Goal: Task Accomplishment & Management: Use online tool/utility

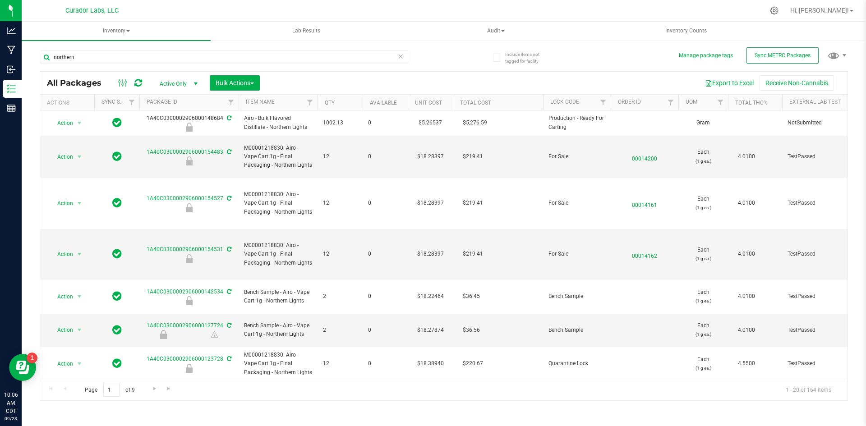
click at [153, 54] on input "northern" at bounding box center [224, 57] width 368 height 14
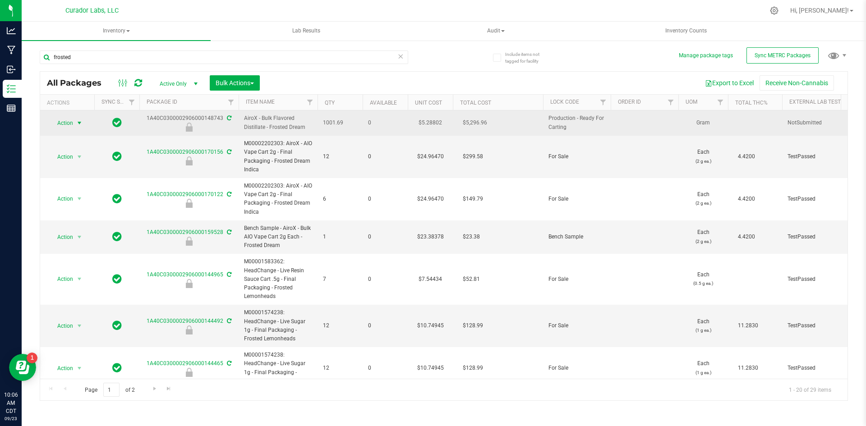
type input "frosted"
click at [83, 123] on span "select" at bounding box center [79, 122] width 7 height 7
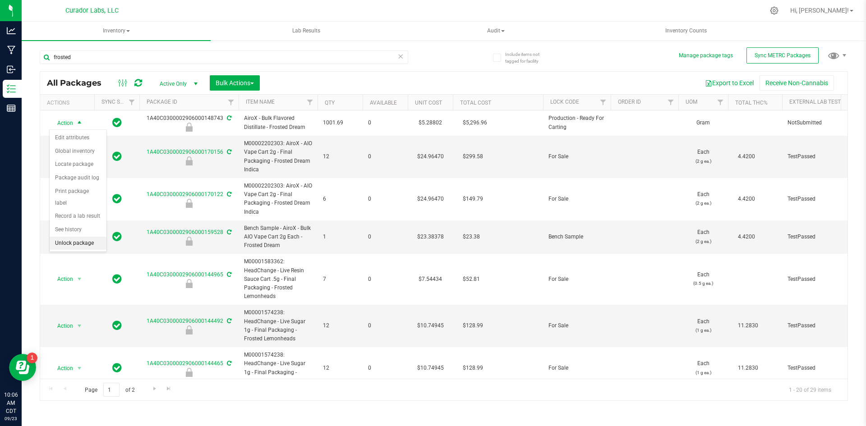
click at [73, 237] on li "Unlock package" at bounding box center [78, 244] width 57 height 14
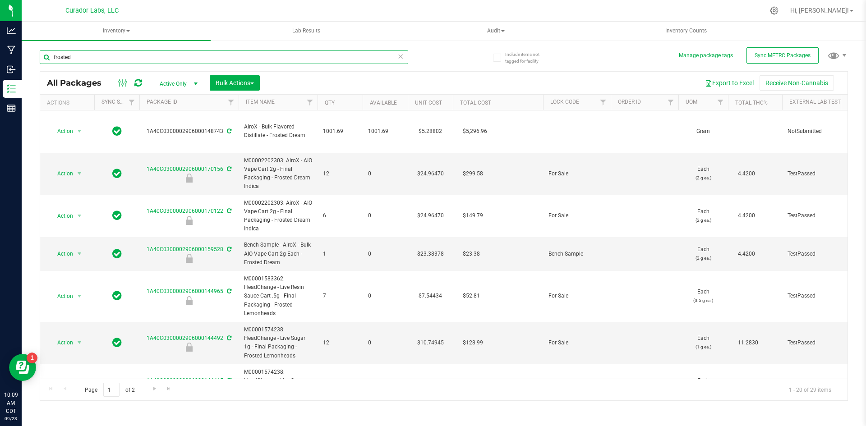
click at [167, 58] on input "frosted" at bounding box center [224, 57] width 368 height 14
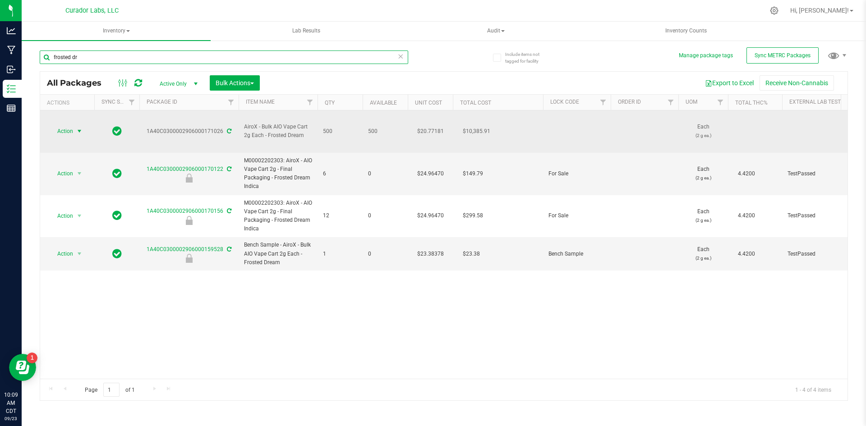
type input "frosted dr"
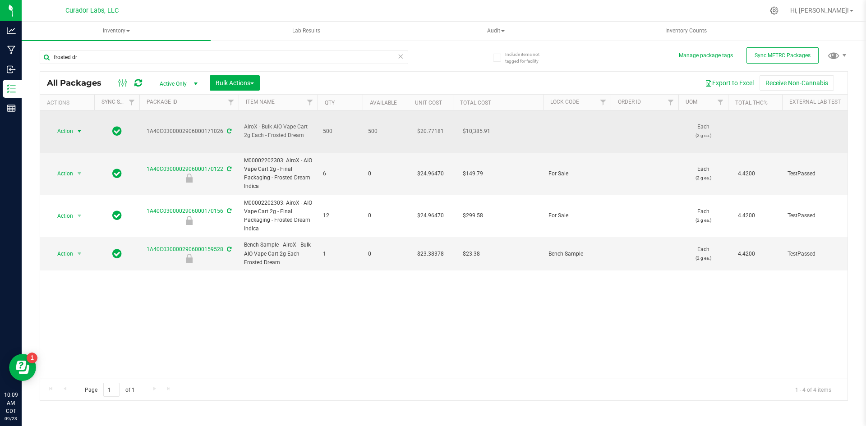
click at [80, 128] on span "select" at bounding box center [79, 131] width 7 height 7
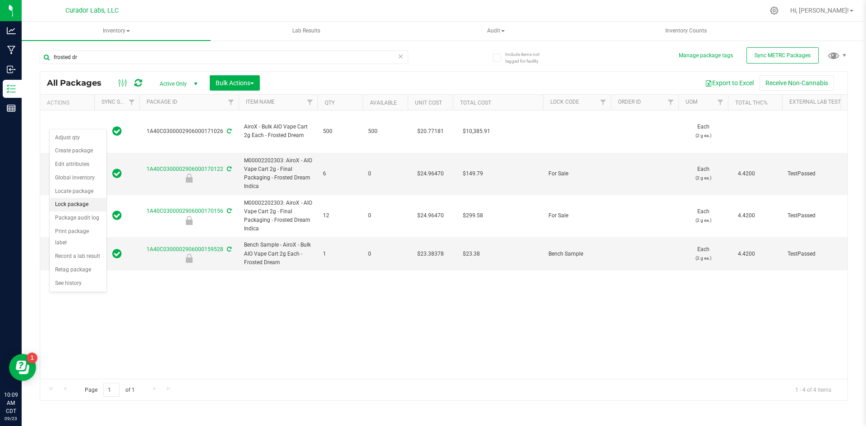
click at [73, 202] on li "Lock package" at bounding box center [78, 205] width 57 height 14
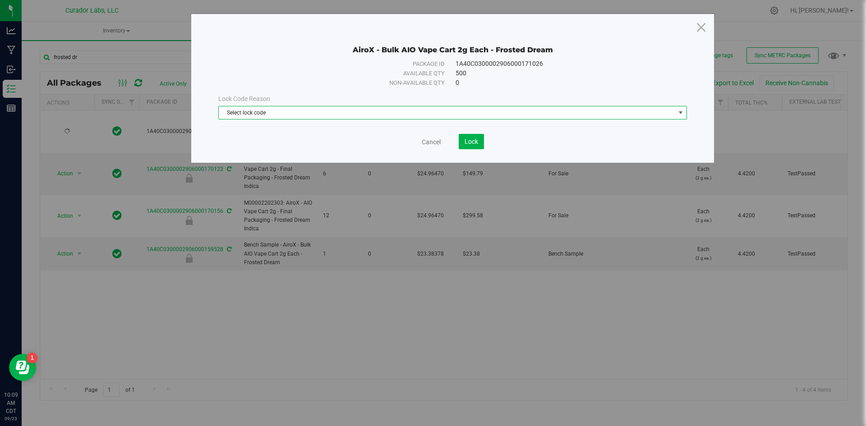
click at [341, 115] on span "Select lock code" at bounding box center [447, 112] width 456 height 13
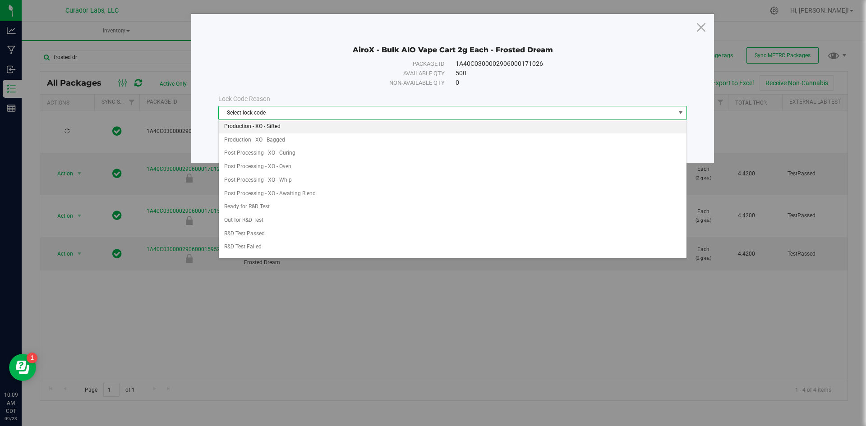
scroll to position [225, 0]
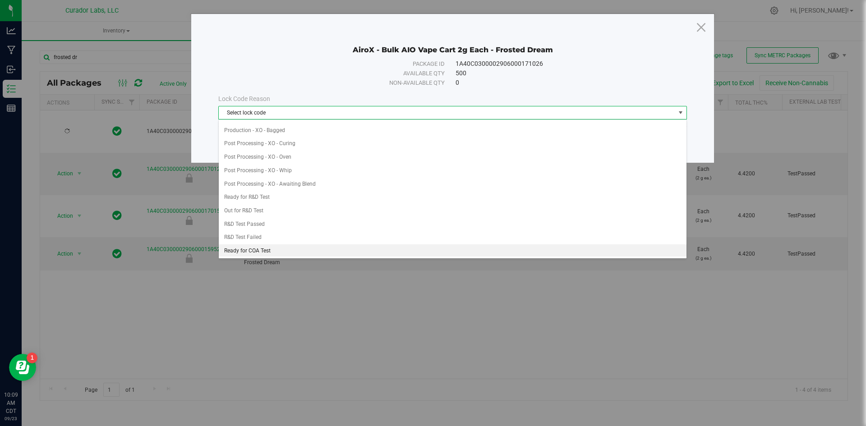
click at [269, 246] on li "Ready for COA Test" at bounding box center [453, 251] width 468 height 14
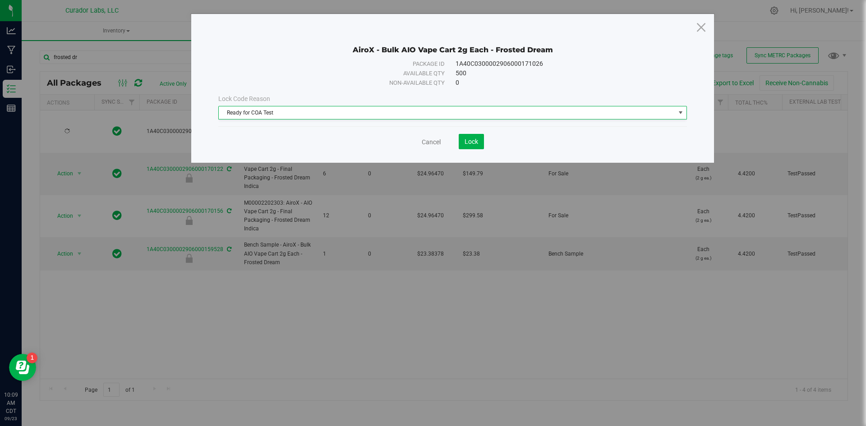
scroll to position [227, 0]
click at [464, 138] on span "Lock" at bounding box center [471, 141] width 14 height 7
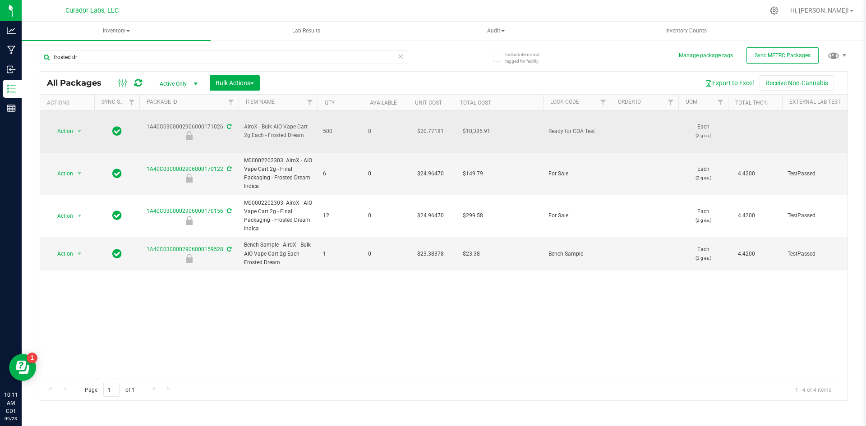
drag, startPoint x: 310, startPoint y: 126, endPoint x: 144, endPoint y: 120, distance: 166.5
copy tr "1A40C0300002906000171026 AiroX - Bulk AIO Vape Cart 2g Each - Frosted Dream"
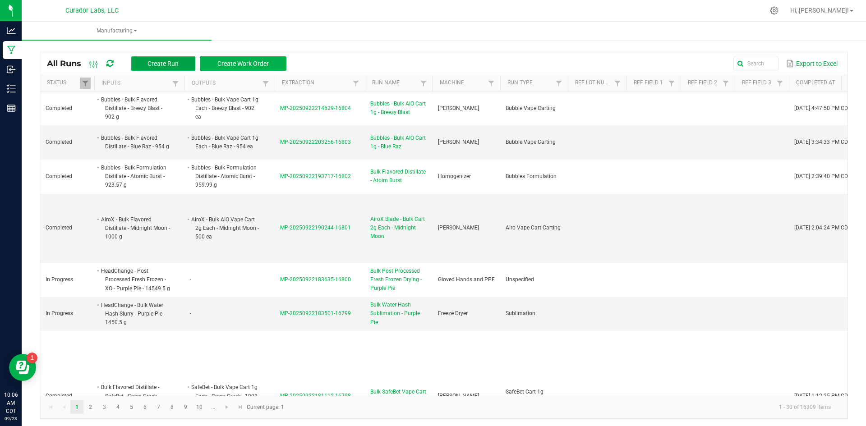
click at [177, 64] on span "Create Run" at bounding box center [162, 63] width 31 height 7
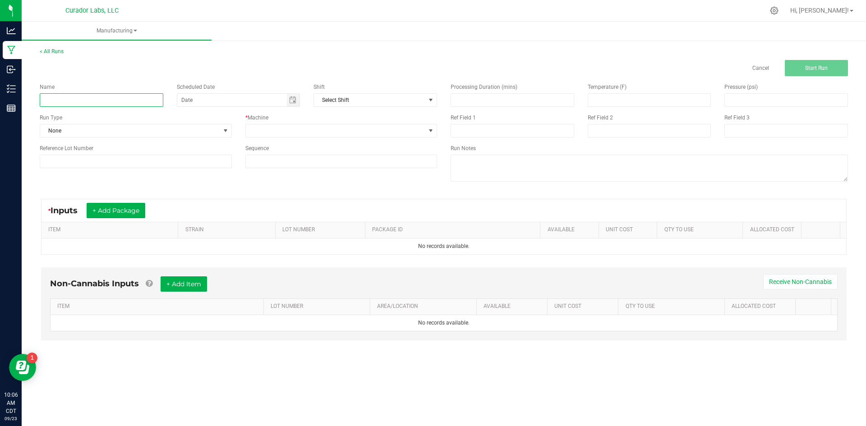
click at [145, 101] on input at bounding box center [102, 100] width 124 height 14
type input "AiroX - Bulk Blade Cart 1g - Frosted Dreams"
click at [82, 126] on span "None" at bounding box center [130, 130] width 180 height 13
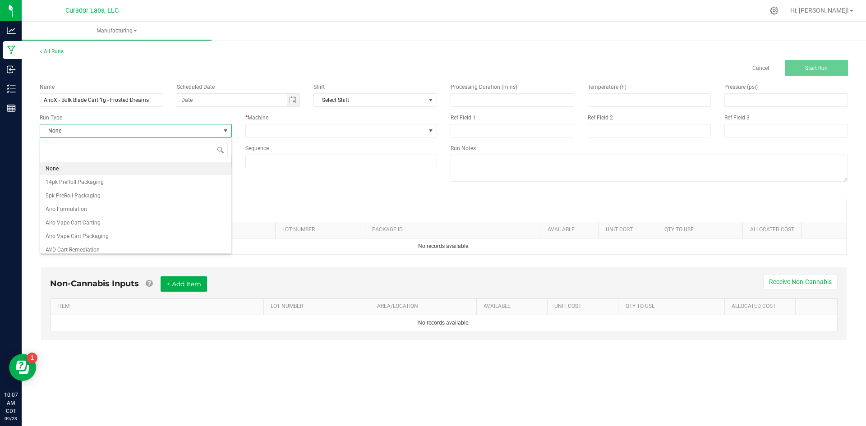
scroll to position [14, 192]
click at [81, 224] on span "Airo Vape Cart Carting" at bounding box center [73, 222] width 55 height 9
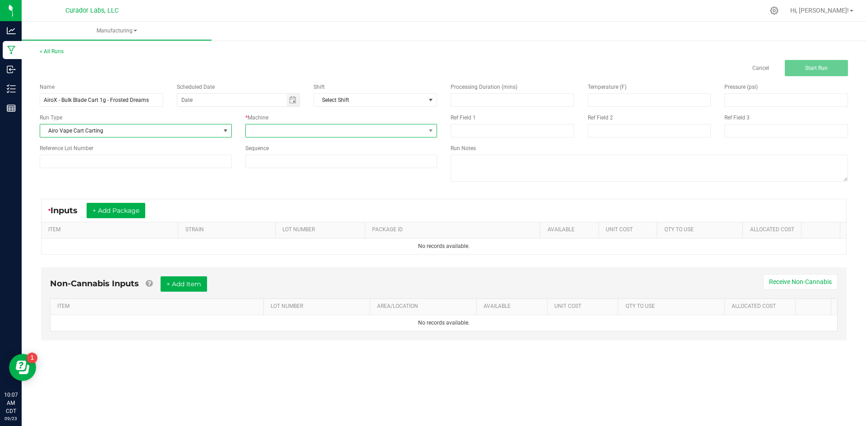
click at [301, 128] on span at bounding box center [336, 130] width 180 height 13
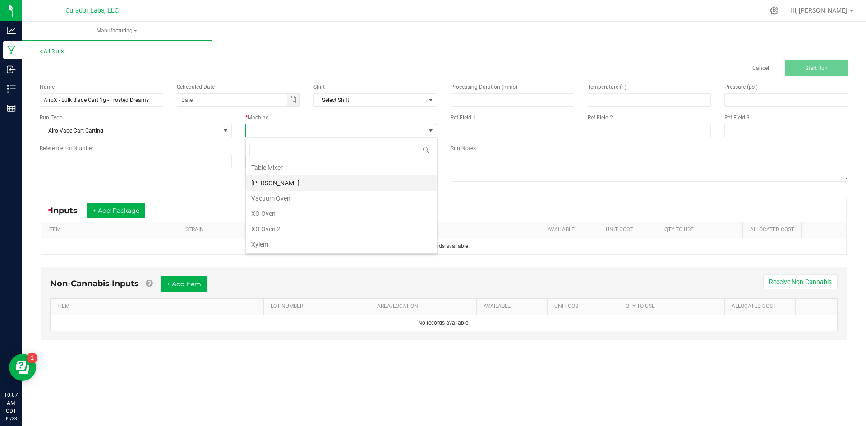
click at [268, 186] on li "Thompson Duke" at bounding box center [341, 182] width 191 height 15
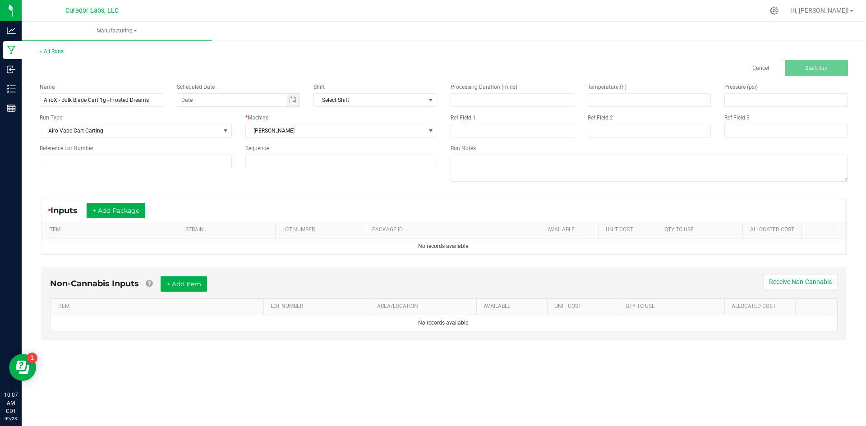
click at [278, 151] on div "Sequence" at bounding box center [341, 148] width 192 height 8
click at [288, 160] on input at bounding box center [341, 161] width 191 height 13
type input "5"
click at [135, 207] on button "+ Add Package" at bounding box center [116, 210] width 59 height 15
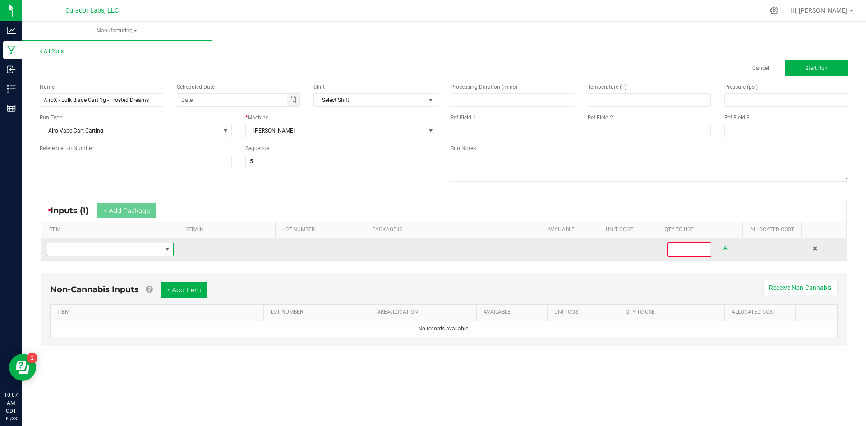
click at [124, 254] on span "NO DATA FOUND" at bounding box center [104, 249] width 115 height 13
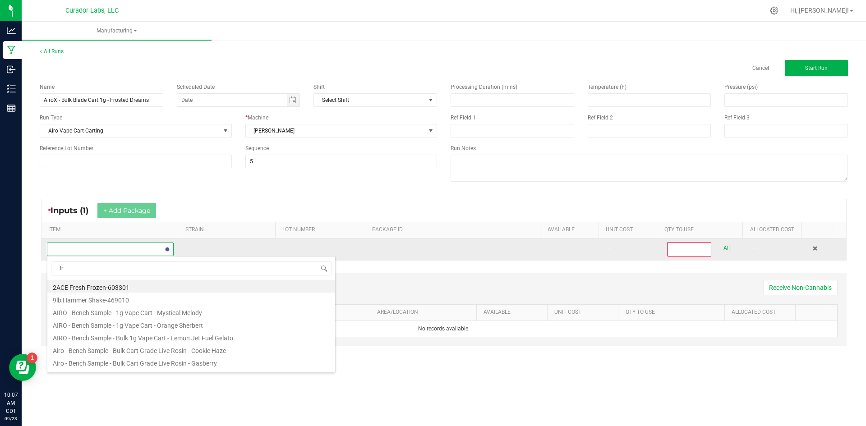
scroll to position [14, 124]
type input "frosted"
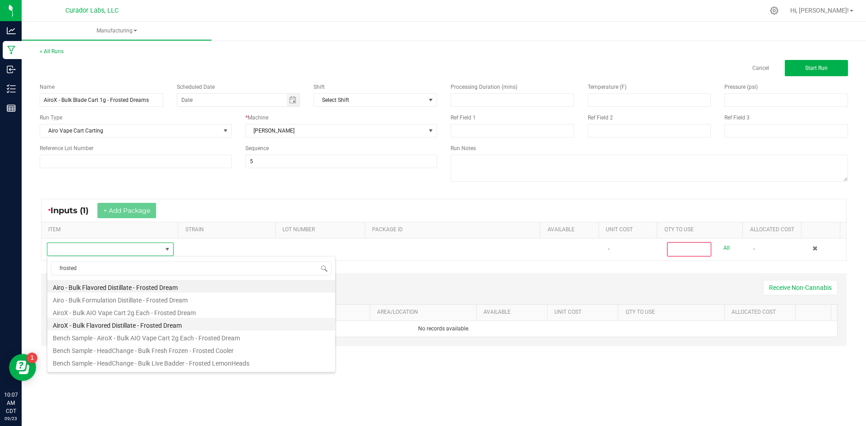
click at [107, 324] on li "AiroX - Bulk Flavored Distillate - Frosted Dream" at bounding box center [191, 324] width 288 height 13
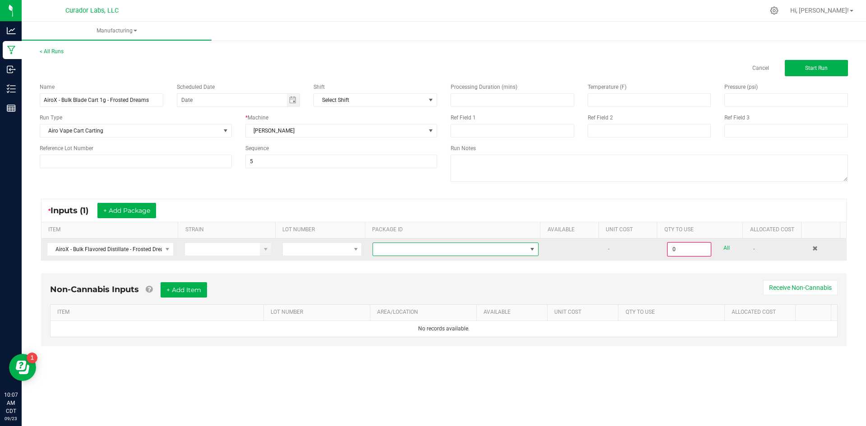
click at [398, 248] on span "NO DATA FOUND" at bounding box center [450, 249] width 154 height 13
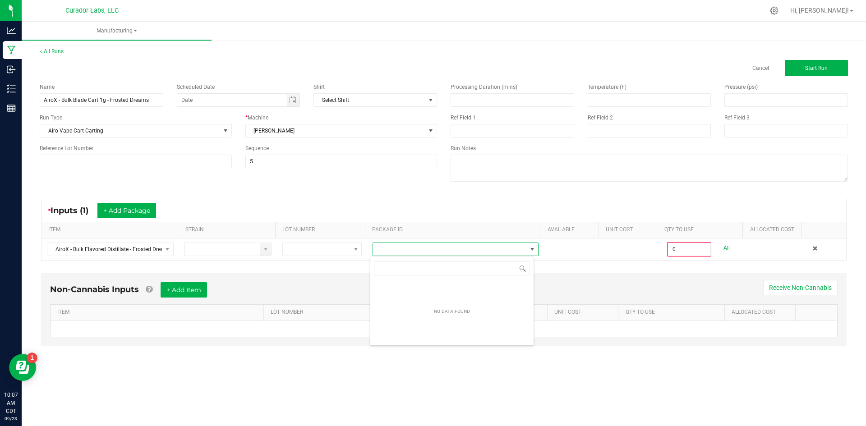
scroll to position [14, 165]
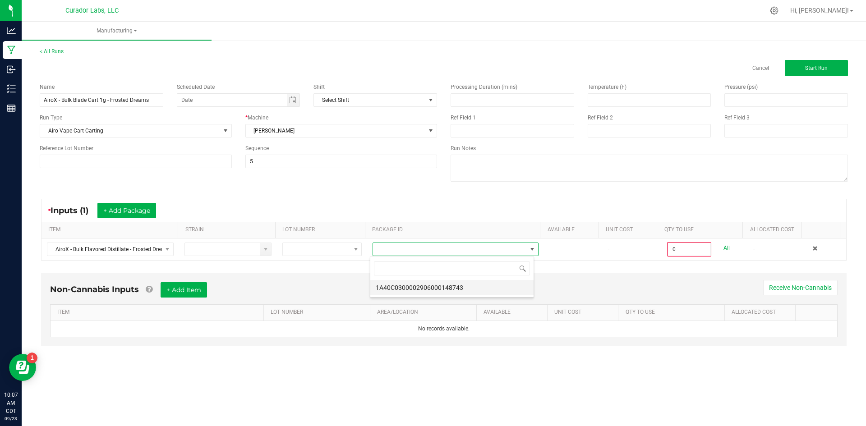
click at [467, 290] on li "1A40C0300002906000148743" at bounding box center [451, 287] width 163 height 15
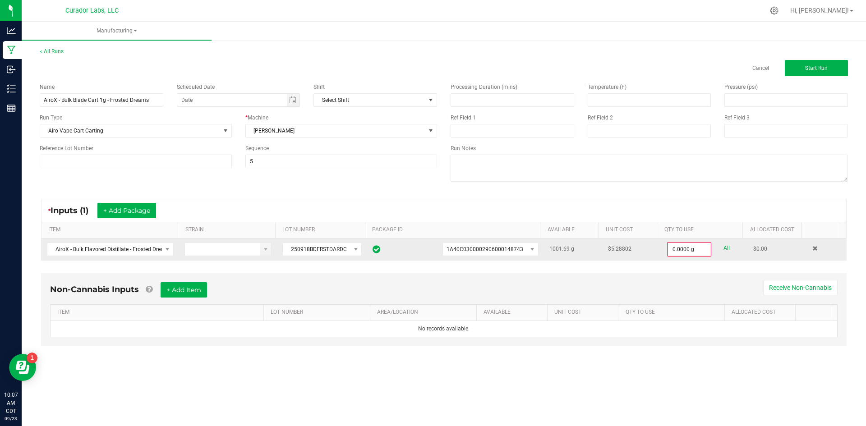
click at [723, 248] on link "All" at bounding box center [726, 248] width 6 height 12
type input "1001.6900 g"
click at [807, 73] on button "Start Run" at bounding box center [815, 68] width 63 height 16
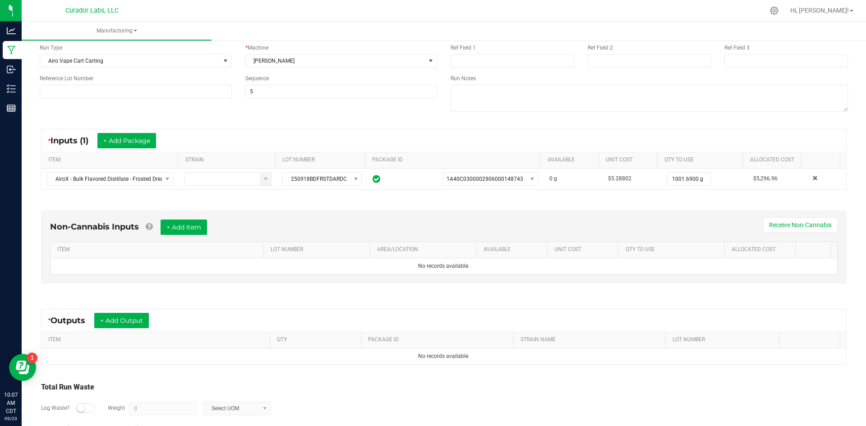
scroll to position [90, 0]
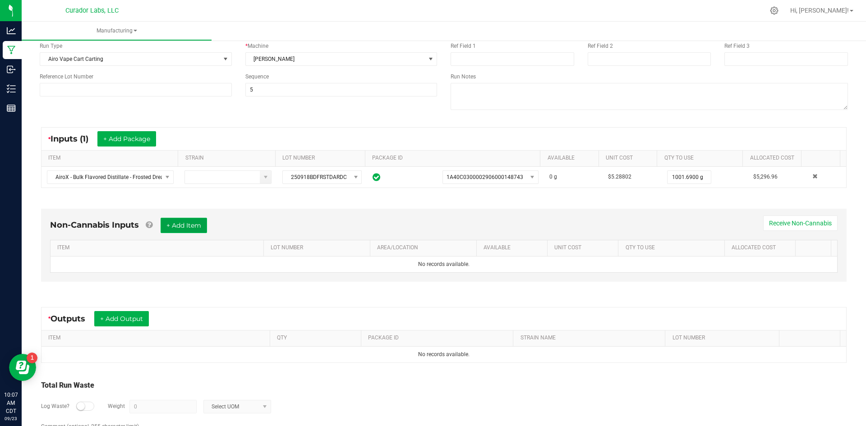
click at [188, 220] on button "+ Add Item" at bounding box center [183, 225] width 46 height 15
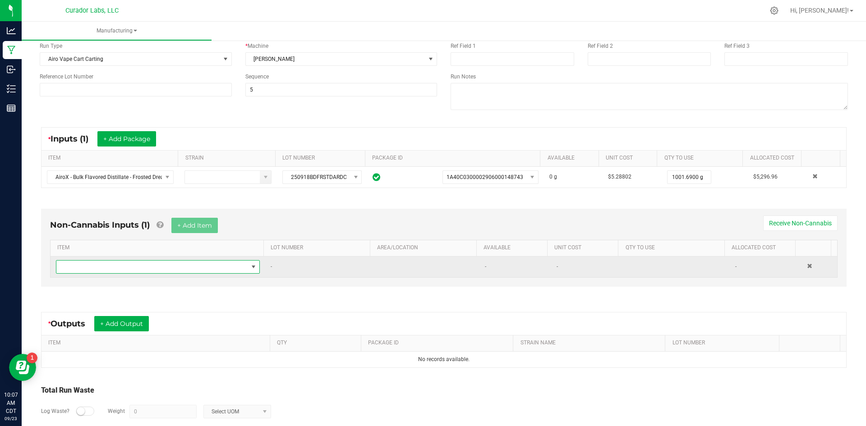
click at [168, 271] on span "NO DATA FOUND" at bounding box center [152, 267] width 192 height 13
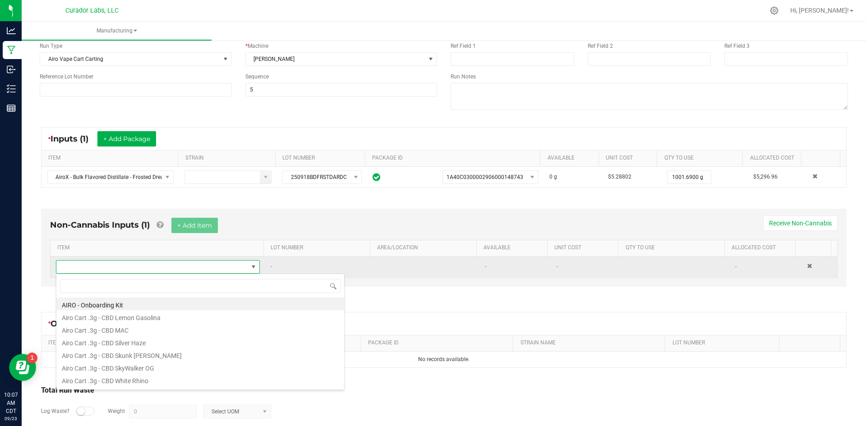
scroll to position [14, 198]
type input "a"
type input "blade"
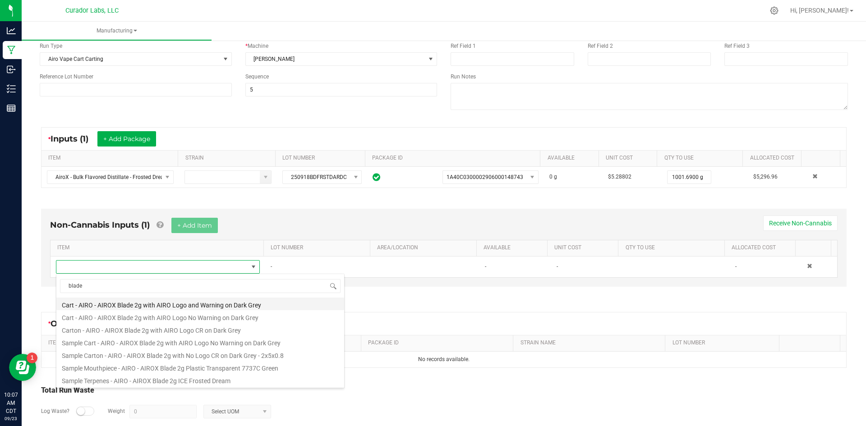
click at [124, 305] on li "Cart - AIRO - AIROX Blade 2g with AIRO Logo and Warning on Dark Grey" at bounding box center [200, 304] width 288 height 13
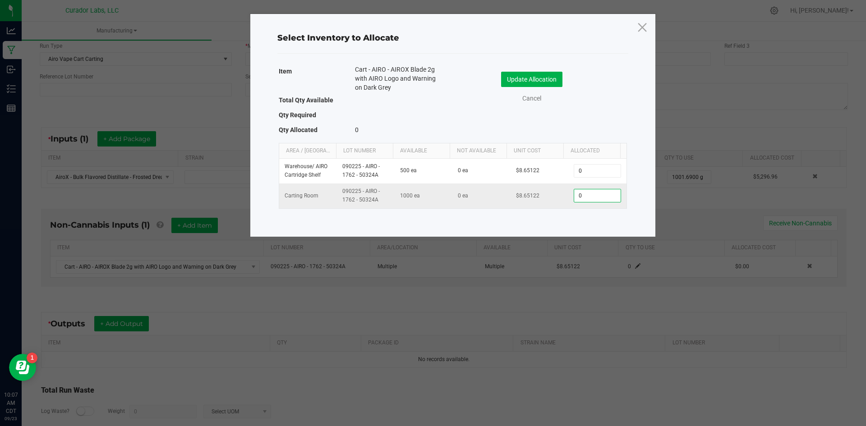
click at [591, 198] on input "0" at bounding box center [597, 195] width 46 height 13
type input "500"
click at [542, 79] on button "Update Allocation" at bounding box center [531, 79] width 61 height 15
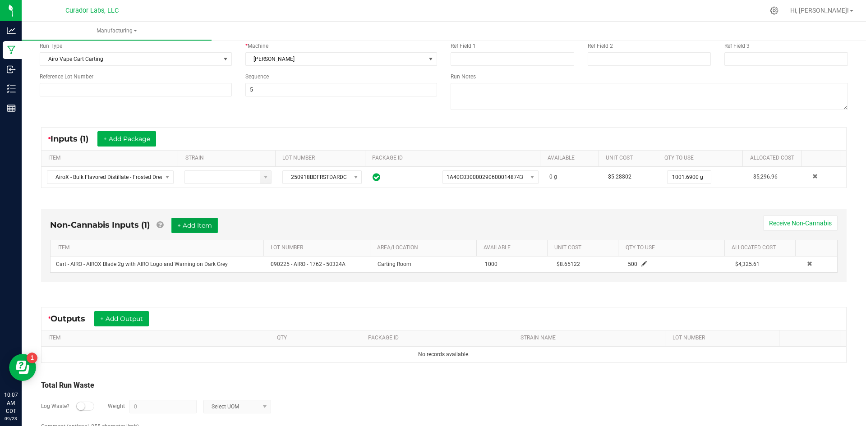
click at [213, 220] on button "+ Add Item" at bounding box center [194, 225] width 46 height 15
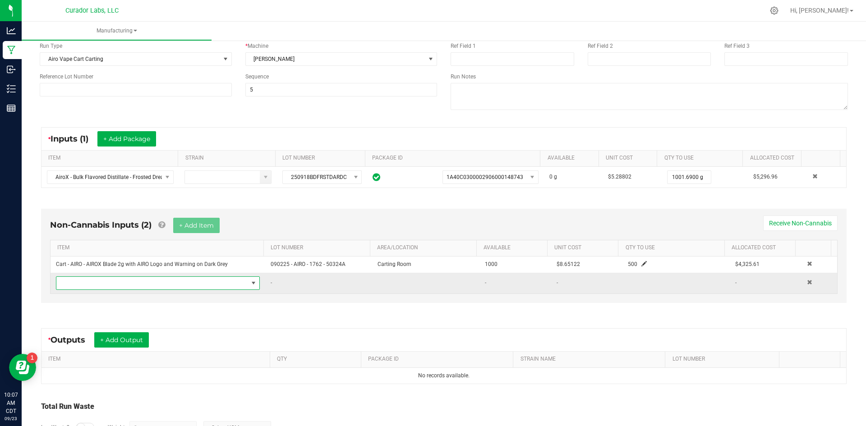
click at [144, 285] on span "NO DATA FOUND" at bounding box center [152, 283] width 192 height 13
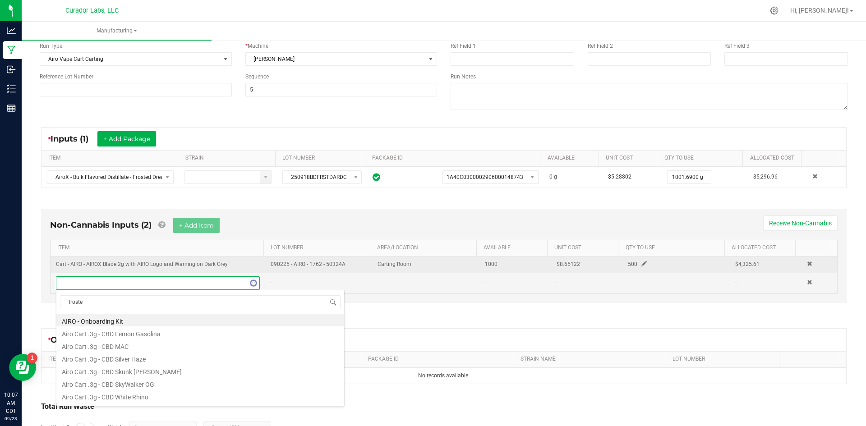
type input "frosted"
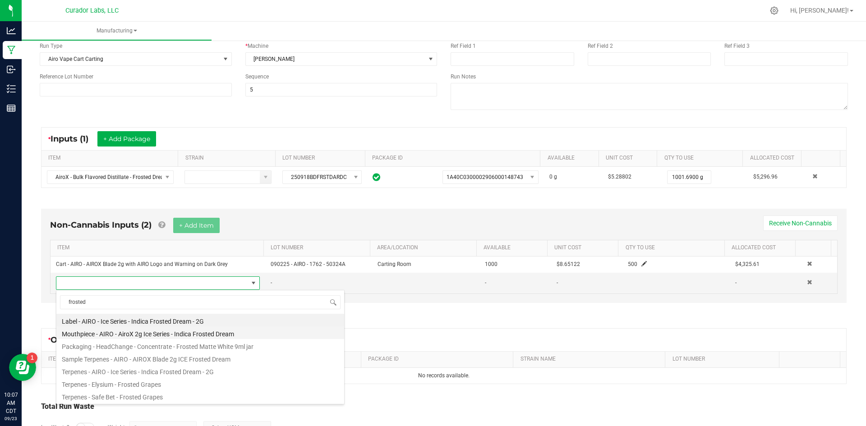
click at [105, 336] on li "Mouthpiece - AIRO - AiroX 2g Ice Series - Indica Frosted Dream" at bounding box center [200, 332] width 288 height 13
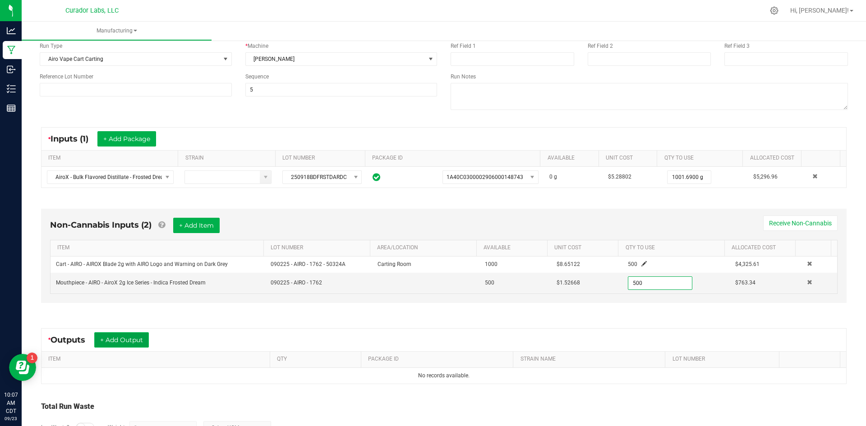
type input "500 ea"
click at [144, 337] on button "+ Add Output" at bounding box center [121, 339] width 55 height 15
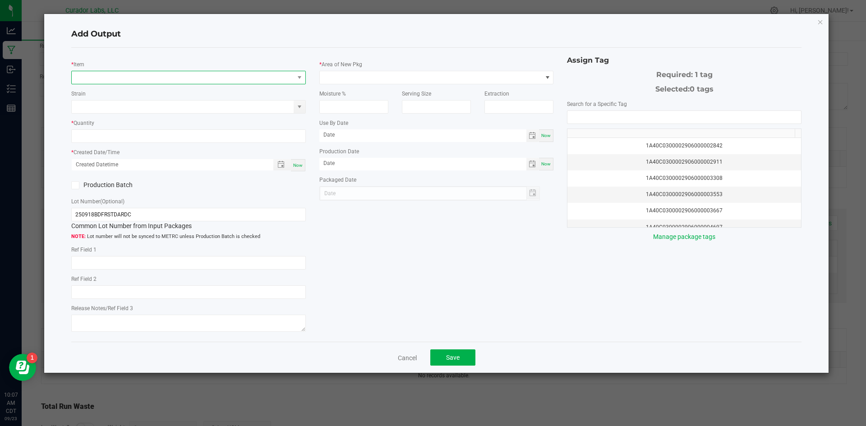
click at [265, 80] on span "NO DATA FOUND" at bounding box center [183, 77] width 222 height 13
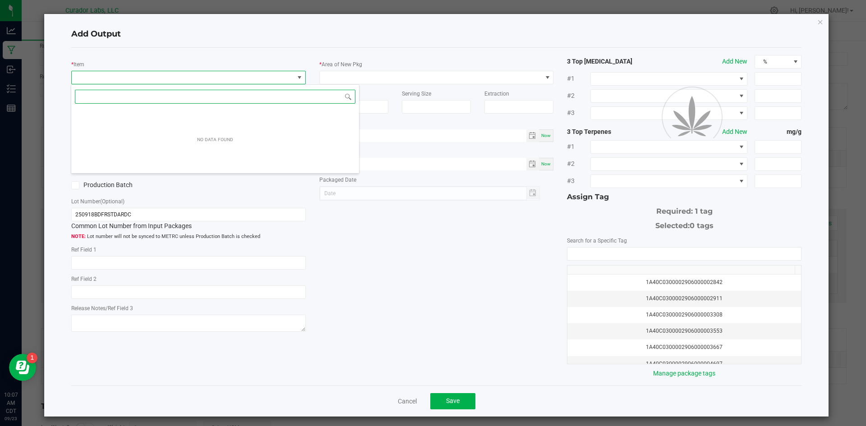
scroll to position [14, 233]
type input "frosted"
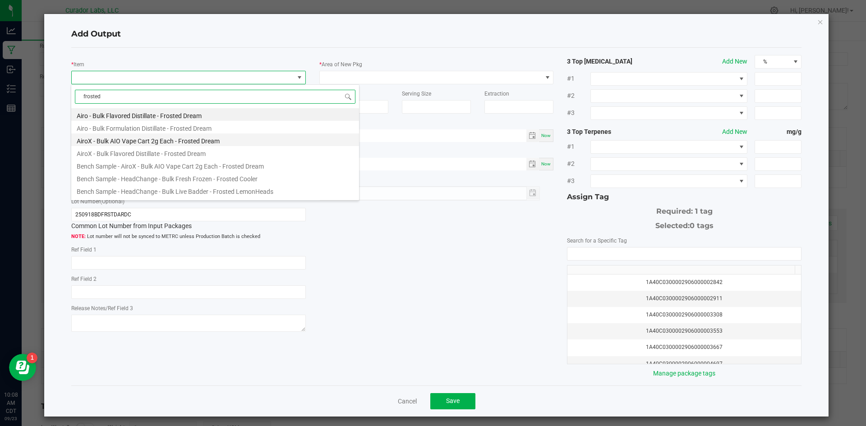
click at [133, 139] on li "AiroX - Bulk AIO Vape Cart 2g Each - Frosted Dream" at bounding box center [215, 139] width 288 height 13
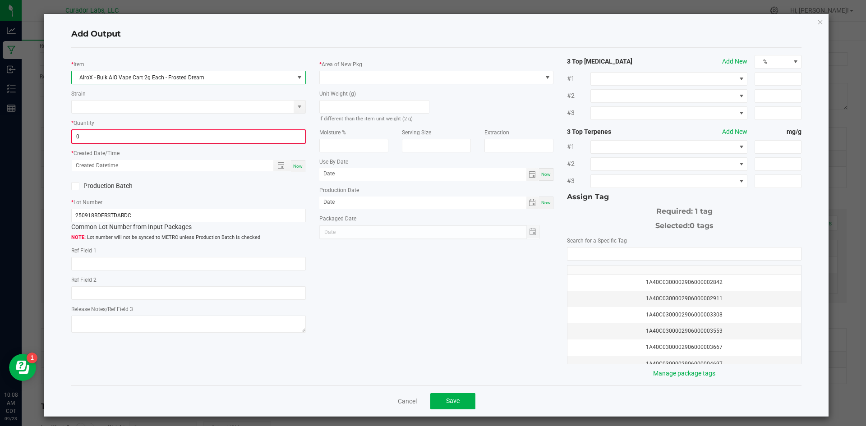
click at [134, 140] on input "0" at bounding box center [188, 136] width 233 height 13
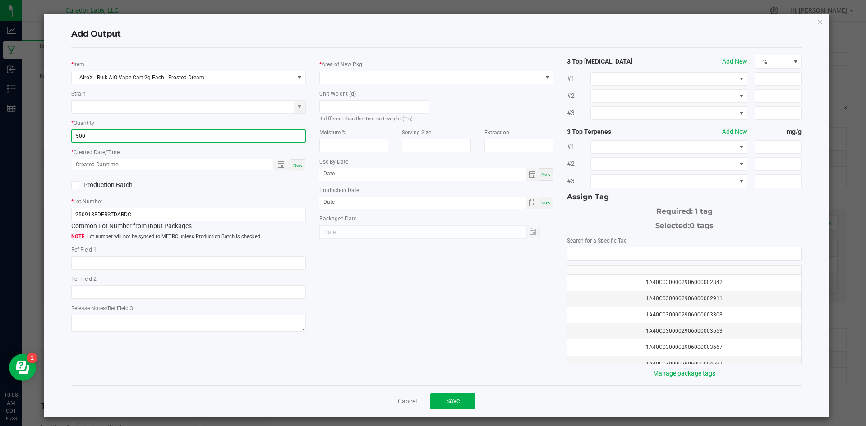
type input "500 ea"
click at [297, 164] on span "Now" at bounding box center [297, 165] width 9 height 5
type input "09/23/2025 10:08 AM"
type input "[DATE]"
click at [80, 183] on label "Production Batch" at bounding box center [126, 184] width 110 height 9
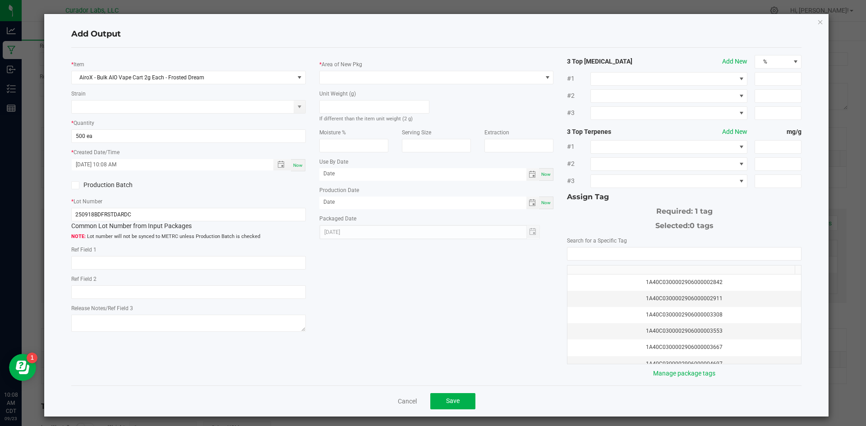
click at [0, 0] on input "Production Batch" at bounding box center [0, 0] width 0 height 0
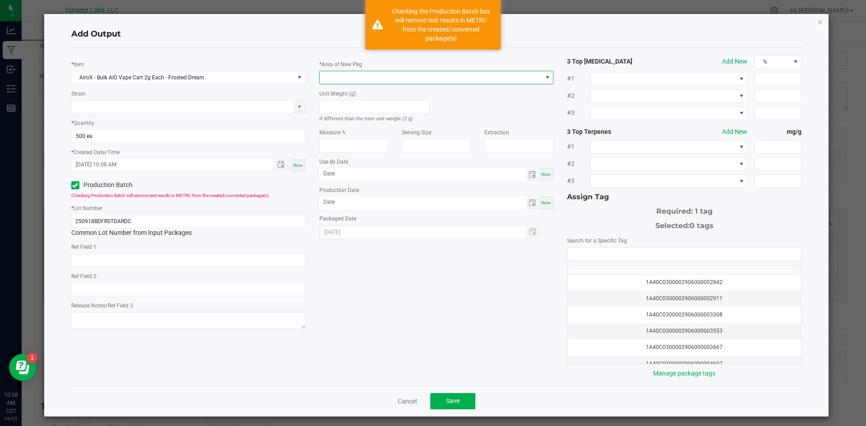
click at [334, 81] on span at bounding box center [431, 77] width 222 height 13
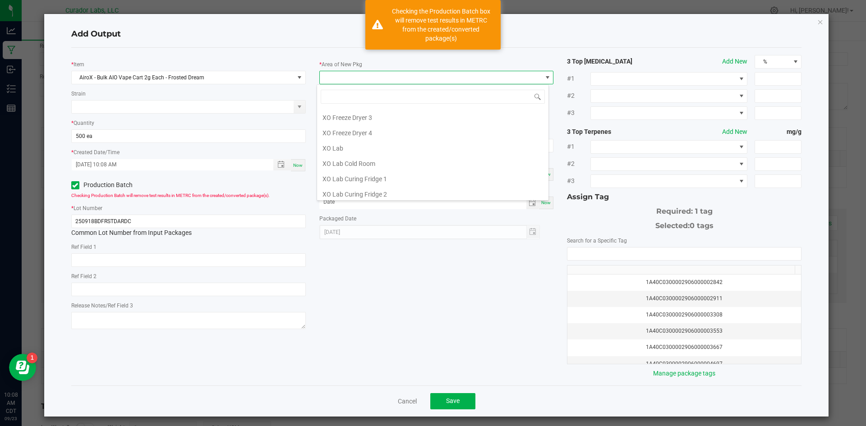
scroll to position [910, 0]
click at [339, 184] on li "Vault" at bounding box center [432, 186] width 231 height 15
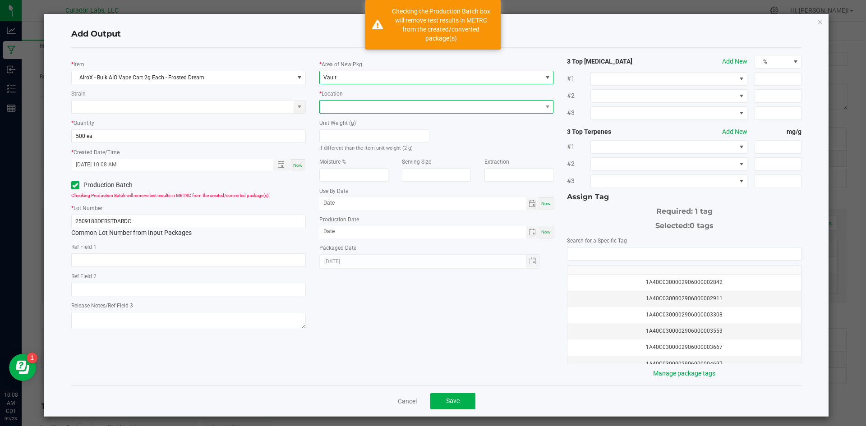
click at [333, 107] on span at bounding box center [431, 107] width 222 height 13
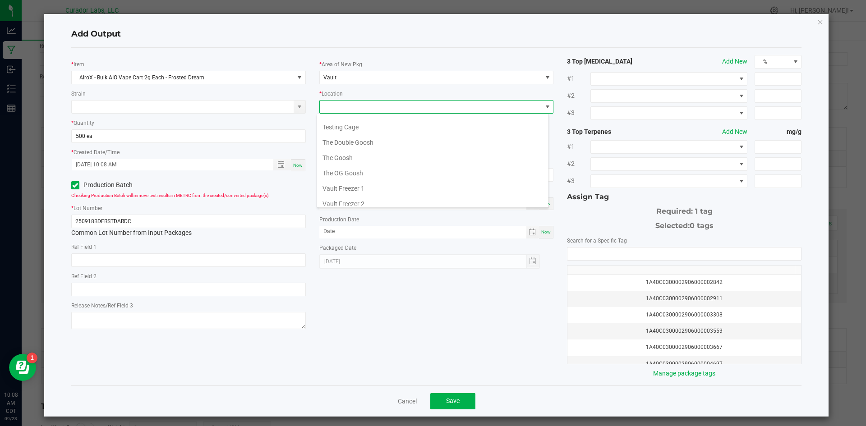
scroll to position [416, 0]
click at [338, 123] on li "Testing Cage" at bounding box center [432, 121] width 231 height 15
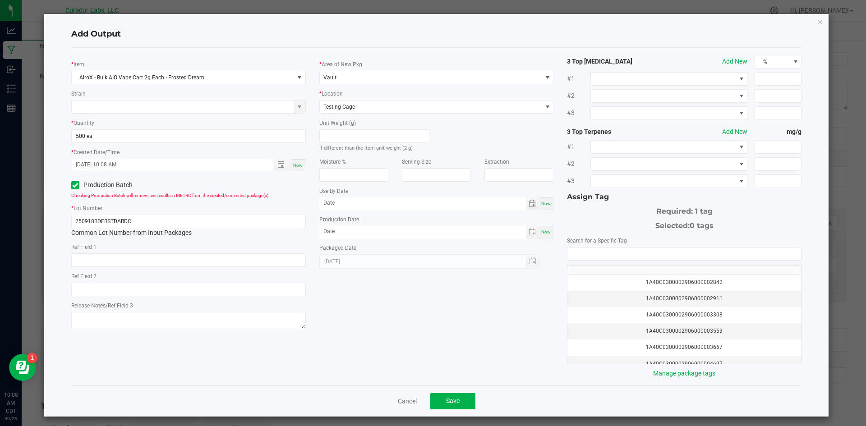
click at [539, 232] on div "Now" at bounding box center [546, 232] width 14 height 13
type input "[DATE]"
click at [541, 209] on div "Now" at bounding box center [546, 203] width 14 height 13
click at [483, 209] on span "[DATE]" at bounding box center [422, 203] width 207 height 13
click at [474, 205] on input "[DATE]" at bounding box center [422, 202] width 207 height 11
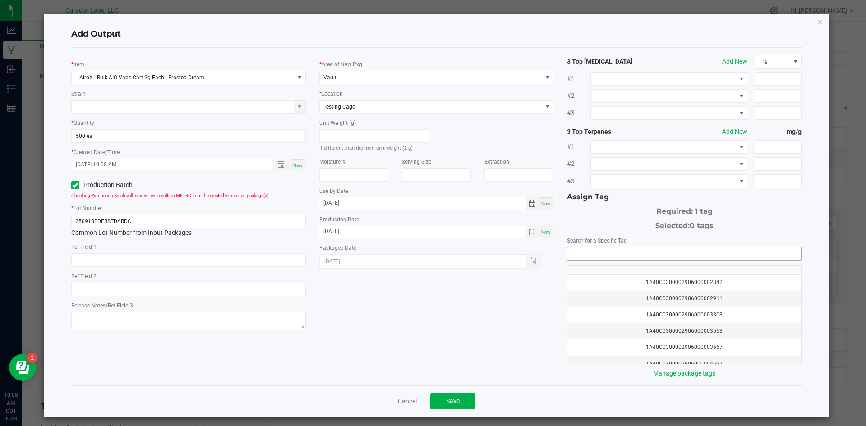
type input "09/23/2026"
click at [621, 251] on input "NO DATA FOUND" at bounding box center [684, 254] width 234 height 13
click at [596, 271] on li "1A40C0300002906000171026" at bounding box center [678, 269] width 231 height 15
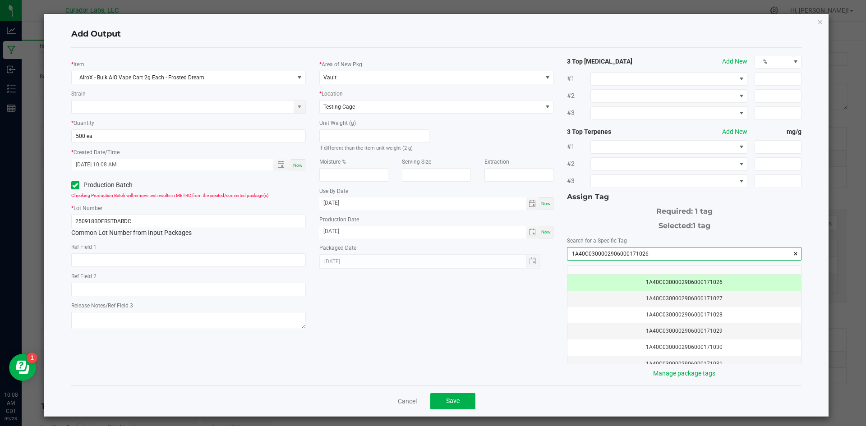
type input "1A40C0300002906000171026"
click at [524, 297] on div "* Item AiroX - Bulk AIO Vape Cart 2g Each - Frosted Dream Strain * Quantity 500…" at bounding box center [436, 216] width 744 height 323
click at [451, 396] on button "Save" at bounding box center [452, 401] width 45 height 16
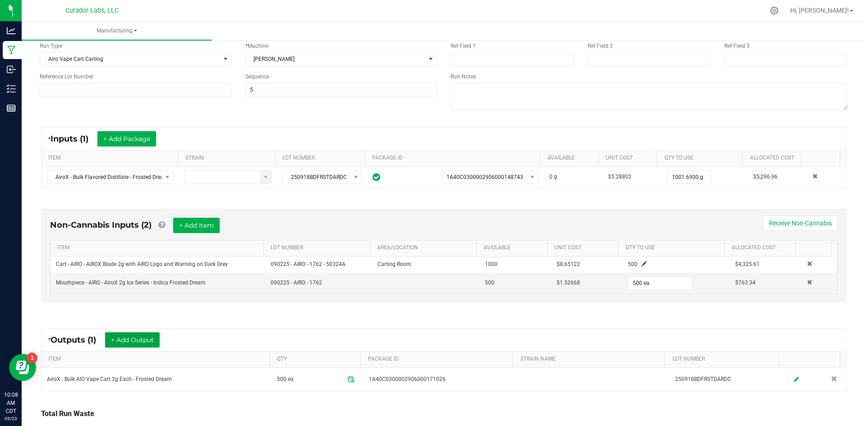
scroll to position [0, 0]
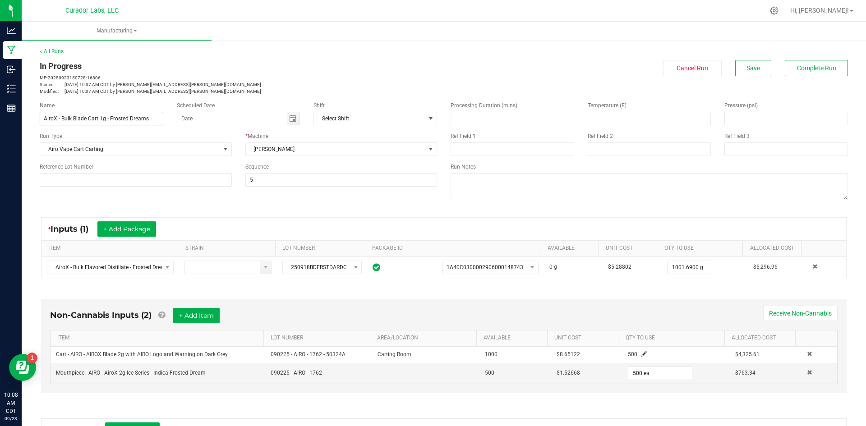
click at [73, 120] on input "AiroX - Bulk Blade Cart 1g - Frosted Dreams" at bounding box center [102, 119] width 124 height 14
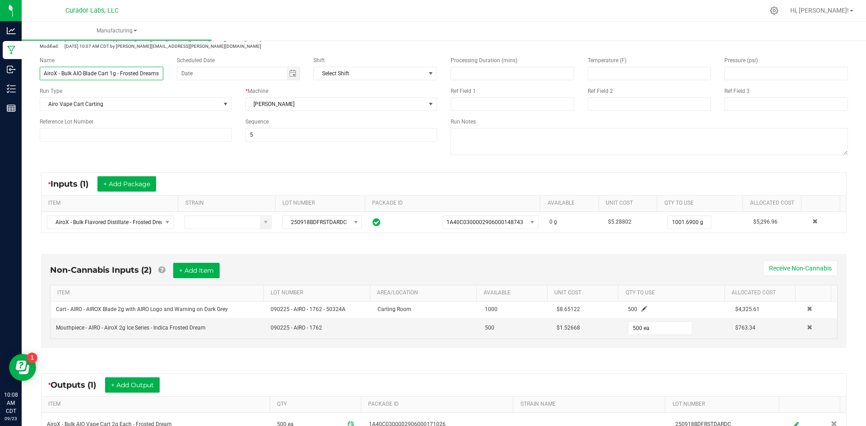
click at [113, 73] on input "AiroX - Bulk AIO Blade Cart 1g - Frosted Dreams" at bounding box center [102, 74] width 124 height 14
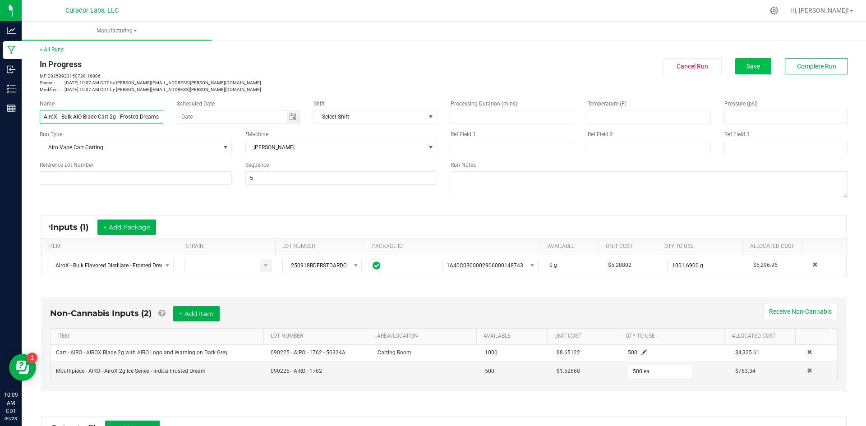
scroll to position [0, 0]
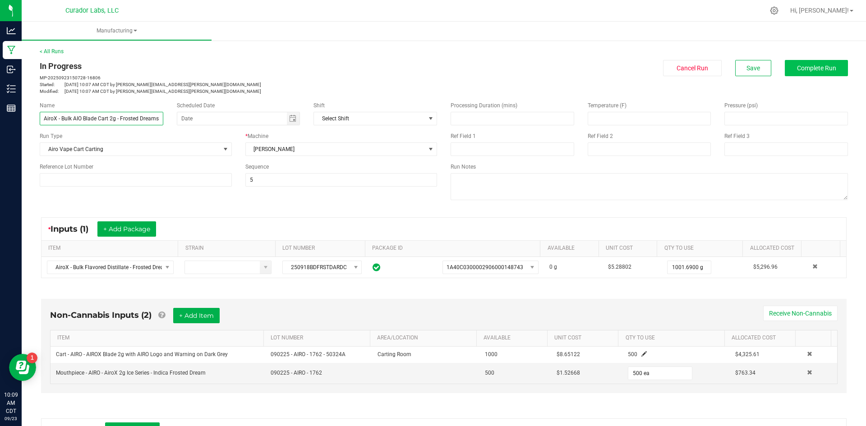
type input "AiroX - Bulk AIO Blade Cart 2g - Frosted Dreams"
click at [797, 67] on span "Complete Run" at bounding box center [816, 67] width 39 height 7
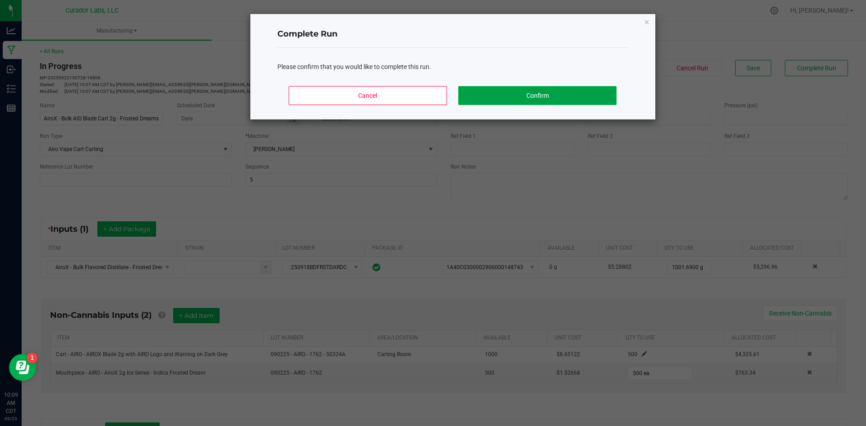
click at [557, 101] on button "Confirm" at bounding box center [537, 95] width 158 height 19
